Goal: Transaction & Acquisition: Book appointment/travel/reservation

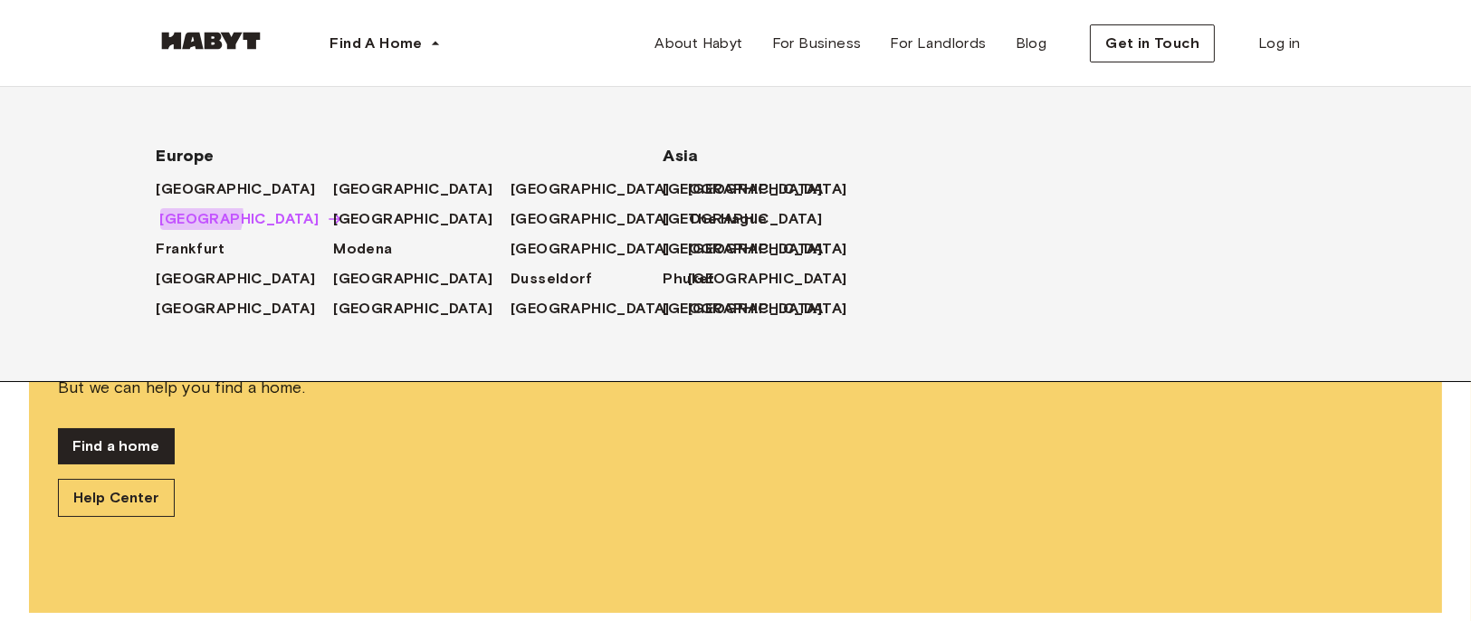
click at [200, 215] on span "[GEOGRAPHIC_DATA]" at bounding box center [239, 219] width 159 height 22
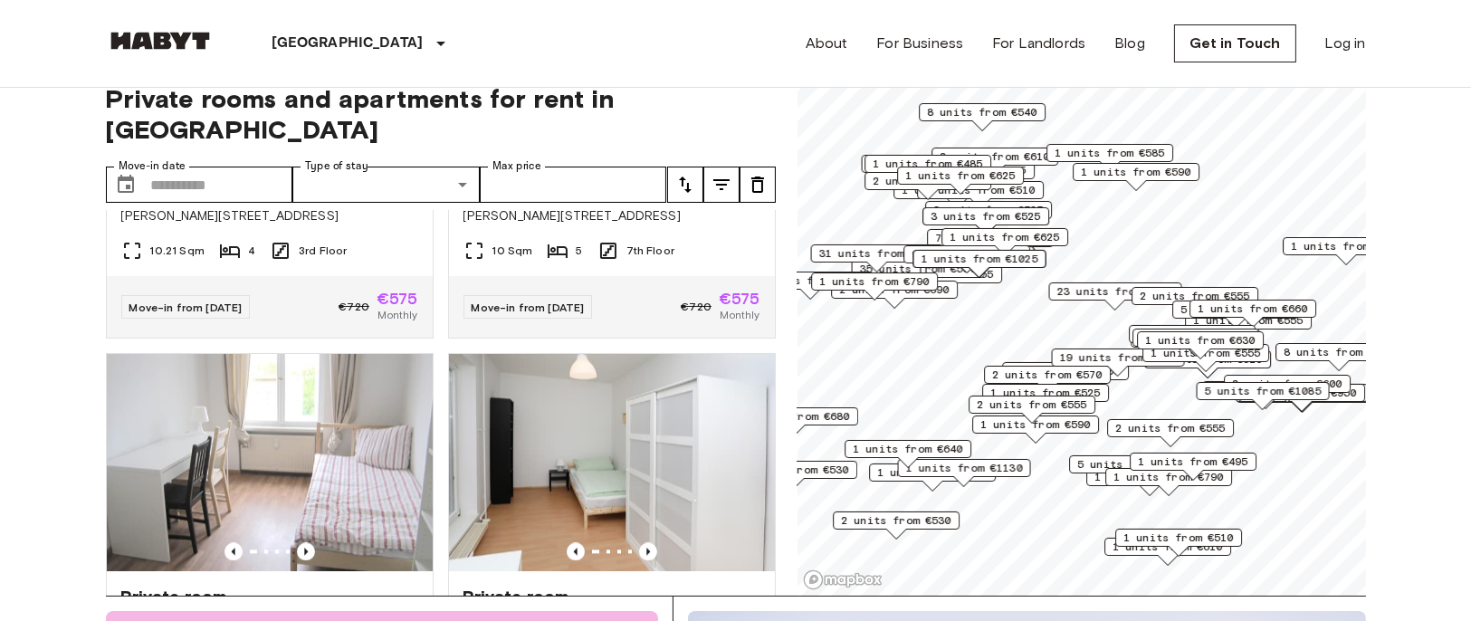
scroll to position [9582, 0]
